Goal: Task Accomplishment & Management: Manage account settings

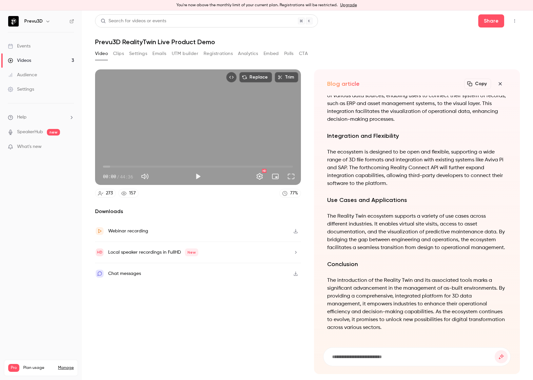
click at [211, 54] on button "Registrations" at bounding box center [217, 53] width 29 height 10
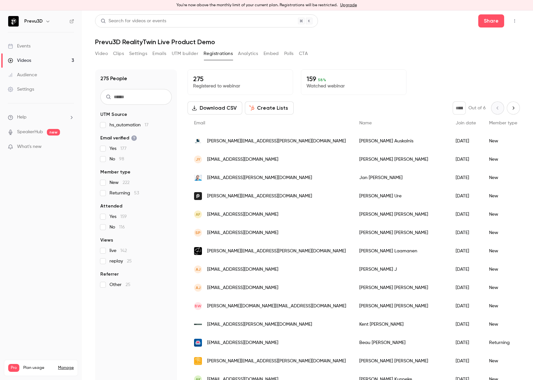
click at [160, 52] on button "Emails" at bounding box center [159, 53] width 14 height 10
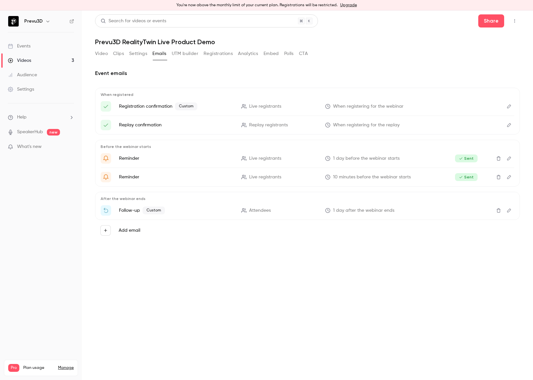
click at [509, 210] on icon "Edit" at bounding box center [508, 210] width 5 height 5
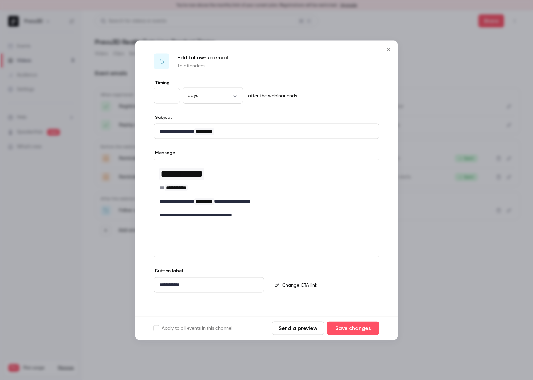
click at [318, 287] on p "editor" at bounding box center [327, 284] width 91 height 7
drag, startPoint x: 336, startPoint y: 291, endPoint x: 267, endPoint y: 282, distance: 70.0
click at [267, 282] on div "**********" at bounding box center [266, 285] width 225 height 35
click at [293, 287] on p "To enrich screen reader interactions, please activate Accessibility in Grammarl…" at bounding box center [327, 284] width 91 height 7
click at [350, 326] on button "Save changes" at bounding box center [353, 328] width 52 height 13
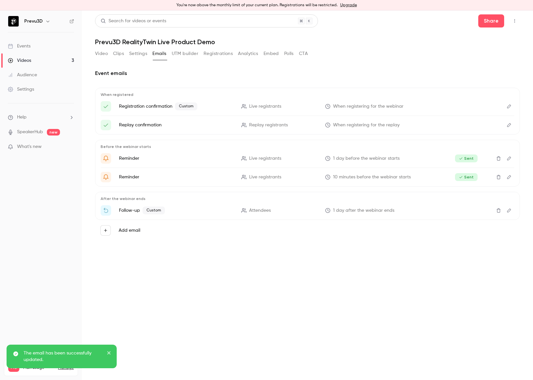
click at [294, 208] on p "Attendees" at bounding box center [279, 210] width 76 height 7
click at [505, 213] on button "Edit" at bounding box center [509, 210] width 10 height 10
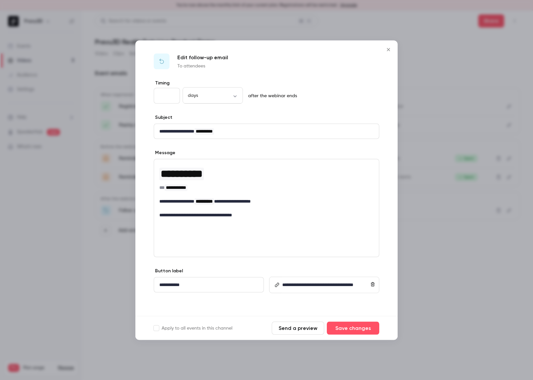
click at [302, 323] on button "Send a preview" at bounding box center [298, 328] width 52 height 13
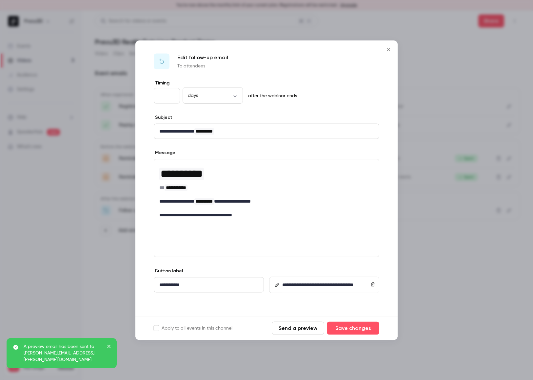
click at [301, 327] on button "Send a preview" at bounding box center [298, 328] width 52 height 13
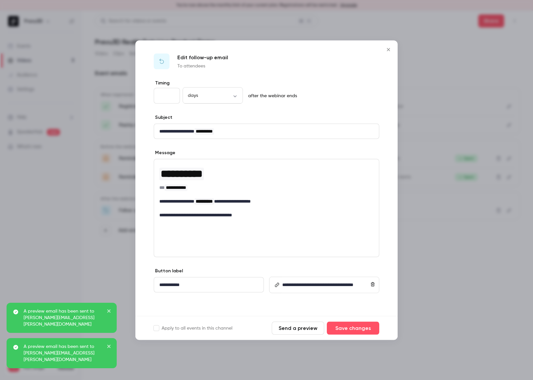
click at [421, 309] on div at bounding box center [266, 190] width 533 height 380
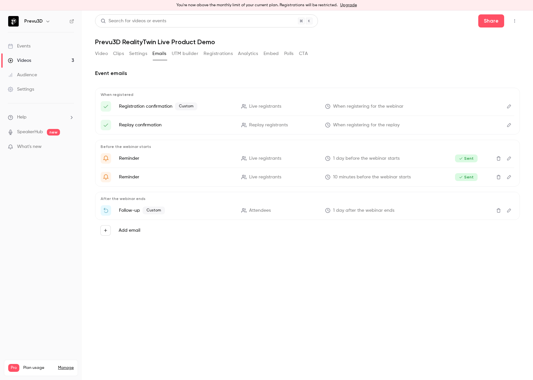
click at [132, 230] on label "Add email" at bounding box center [130, 230] width 22 height 7
click at [111, 230] on button "Add email" at bounding box center [105, 230] width 10 height 10
click at [151, 244] on p "Follow-up" at bounding box center [159, 243] width 39 height 8
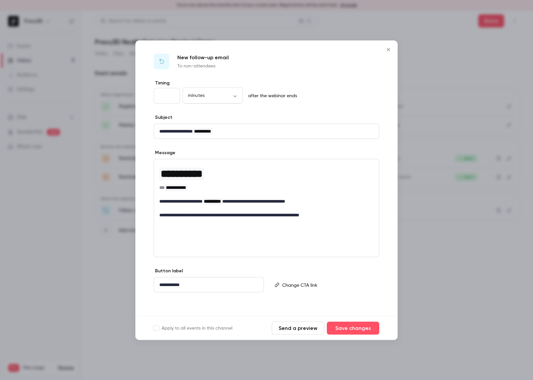
click at [114, 250] on div at bounding box center [266, 190] width 533 height 380
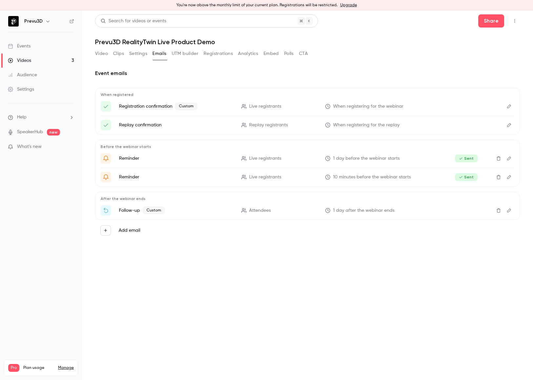
click at [506, 211] on icon "Edit" at bounding box center [508, 210] width 5 height 5
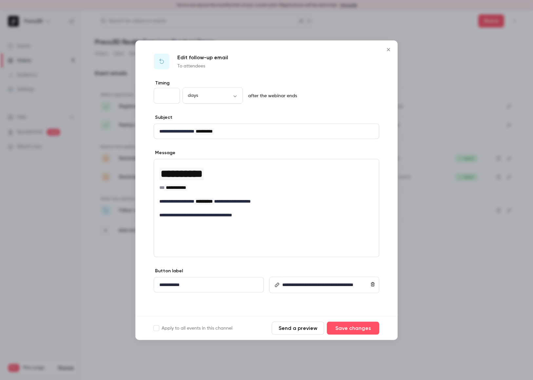
click at [495, 239] on div at bounding box center [266, 190] width 533 height 380
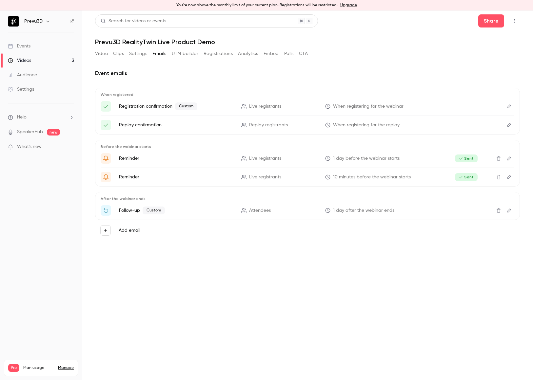
click at [131, 228] on label "Add email" at bounding box center [130, 230] width 22 height 7
click at [111, 228] on button "Add email" at bounding box center [105, 230] width 10 height 10
click at [151, 246] on p "To non-attendees" at bounding box center [159, 249] width 39 height 7
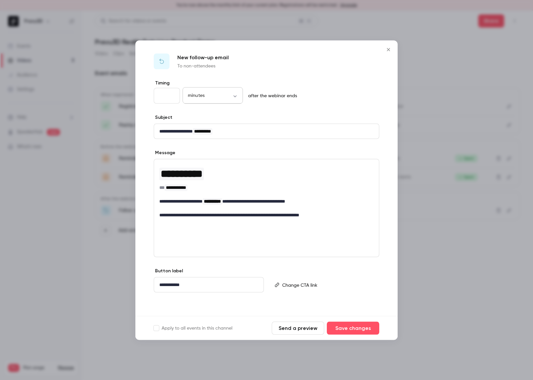
click at [236, 97] on body "**********" at bounding box center [266, 195] width 533 height 370
click at [218, 150] on li "days" at bounding box center [213, 151] width 60 height 17
type input "****"
click at [176, 97] on input "**" at bounding box center [167, 96] width 26 height 16
drag, startPoint x: 165, startPoint y: 97, endPoint x: 153, endPoint y: 96, distance: 12.1
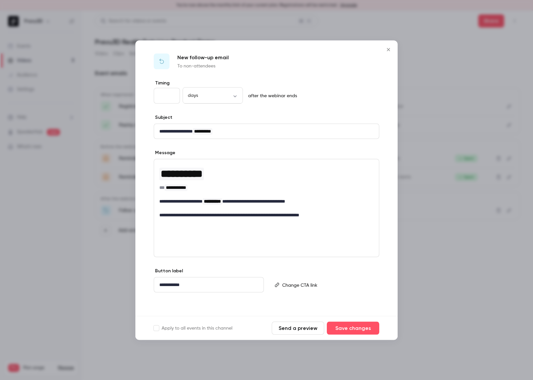
click at [153, 96] on div "**********" at bounding box center [266, 198] width 262 height 237
type input "*"
click at [260, 112] on div "**********" at bounding box center [266, 198] width 262 height 237
click at [291, 281] on div "editor" at bounding box center [328, 285] width 99 height 15
click at [347, 326] on button "Save changes" at bounding box center [353, 328] width 52 height 13
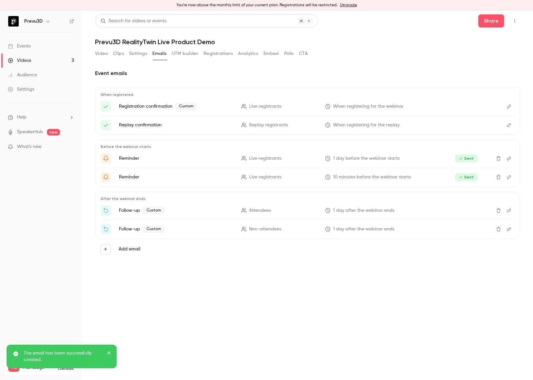
click at [509, 229] on icon "Edit" at bounding box center [508, 229] width 5 height 5
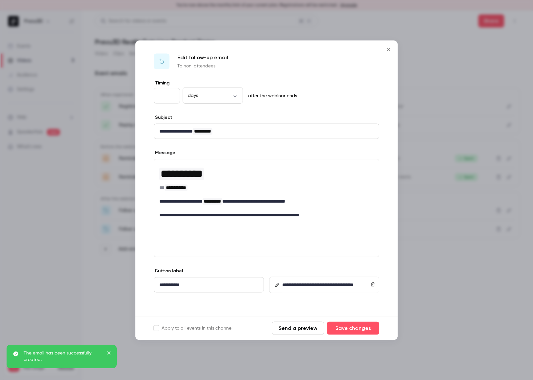
click at [307, 329] on button "Send a preview" at bounding box center [298, 328] width 52 height 13
click at [478, 299] on div at bounding box center [266, 190] width 533 height 380
